Goal: Task Accomplishment & Management: Manage account settings

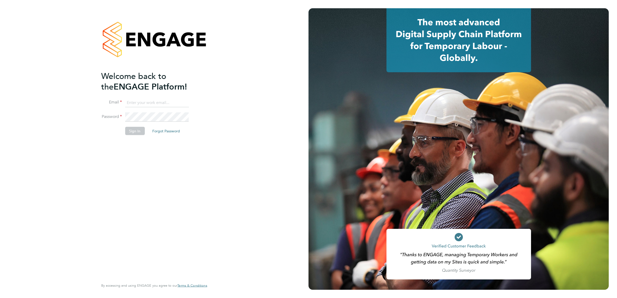
type input "Nikki.Hobden@cpplc.com"
click at [131, 133] on button "Sign In" at bounding box center [135, 131] width 20 height 8
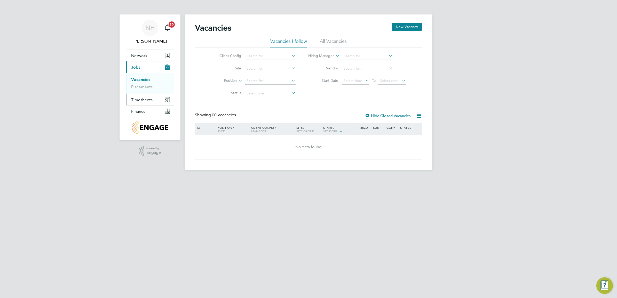
click at [145, 98] on span "Timesheets" at bounding box center [141, 99] width 21 height 5
click at [143, 90] on link "Timesheets" at bounding box center [141, 91] width 21 height 5
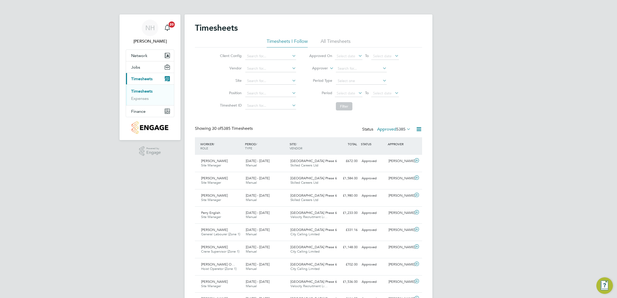
click at [389, 129] on label "Approved 5385" at bounding box center [394, 129] width 34 height 5
click at [391, 152] on li "Submitted" at bounding box center [387, 152] width 24 height 7
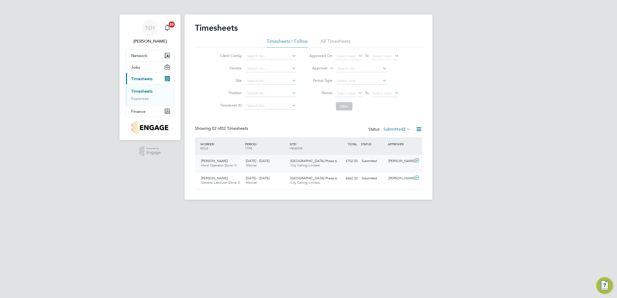
click at [396, 161] on div "[PERSON_NAME]" at bounding box center [399, 161] width 27 height 9
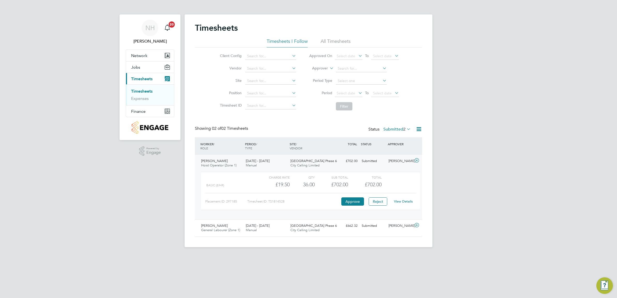
click at [400, 200] on link "View Details" at bounding box center [403, 201] width 19 height 4
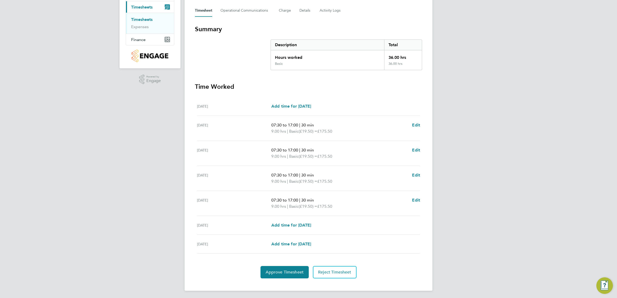
scroll to position [73, 0]
click at [292, 270] on span "Approve Timesheet" at bounding box center [285, 271] width 38 height 5
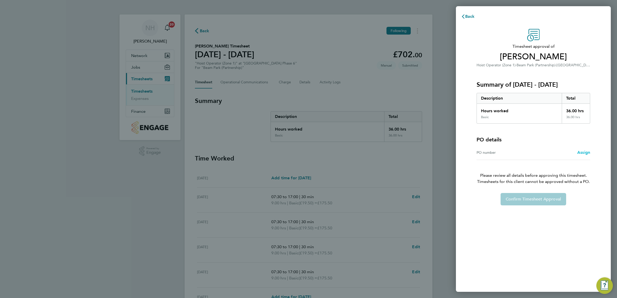
click at [579, 153] on span "Assign" at bounding box center [583, 152] width 13 height 5
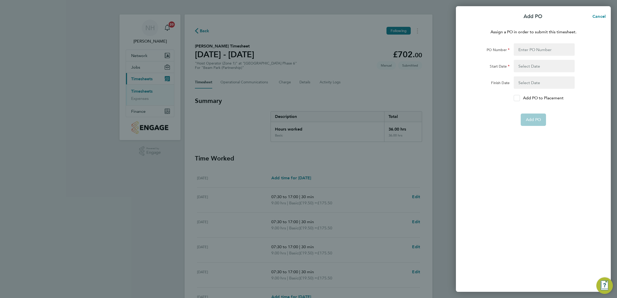
click at [514, 99] on div at bounding box center [517, 98] width 6 height 6
click at [519, 98] on input "Add PO to Placement" at bounding box center [519, 98] width 0 height 0
click at [522, 51] on input "PO Number" at bounding box center [544, 49] width 61 height 12
type input "H66979"
type input "[DATE]"
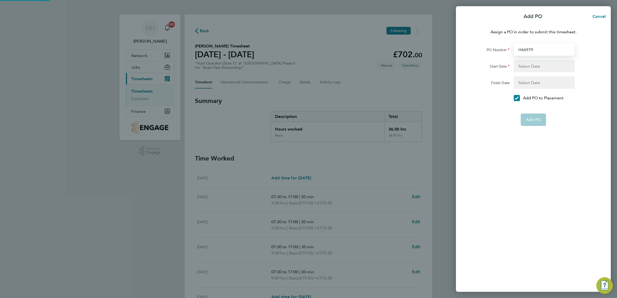
type input "[DATE]"
click at [531, 109] on span "Add PO" at bounding box center [533, 107] width 15 height 5
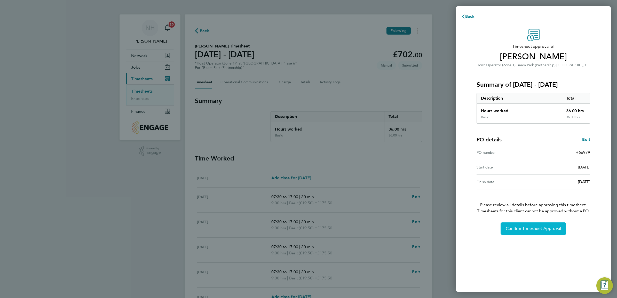
click at [529, 227] on span "Confirm Timesheet Approval" at bounding box center [533, 228] width 55 height 5
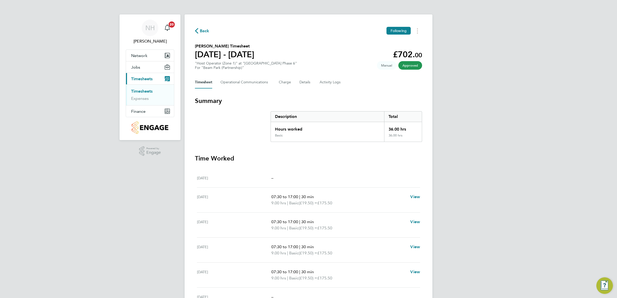
click at [201, 31] on span "Back" at bounding box center [205, 31] width 10 height 6
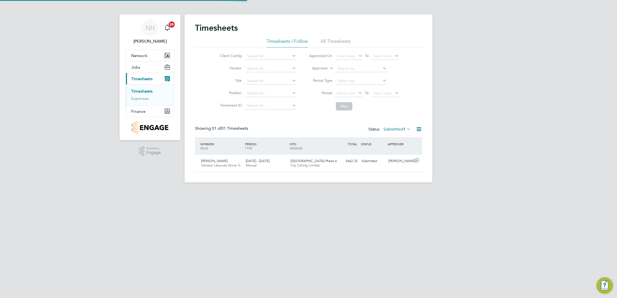
scroll to position [13, 45]
click at [394, 161] on div "[PERSON_NAME]" at bounding box center [399, 161] width 27 height 9
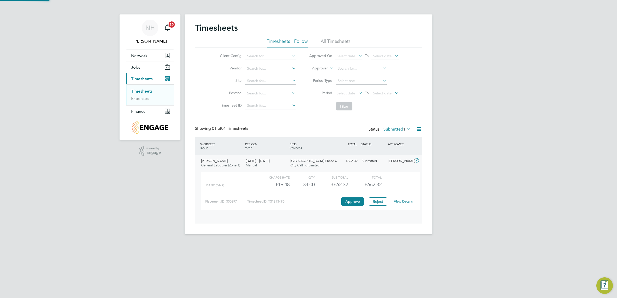
scroll to position [9, 50]
click at [402, 202] on link "View Details" at bounding box center [403, 201] width 19 height 4
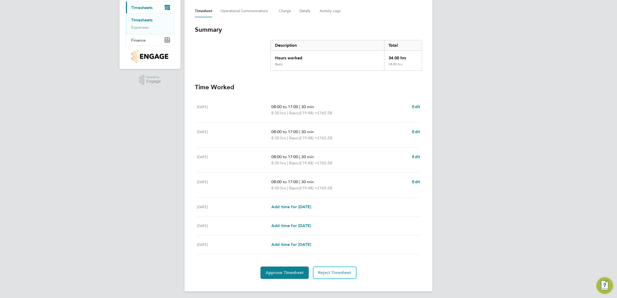
scroll to position [73, 0]
